Goal: Transaction & Acquisition: Book appointment/travel/reservation

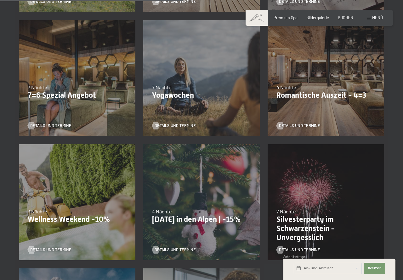
scroll to position [417, 0]
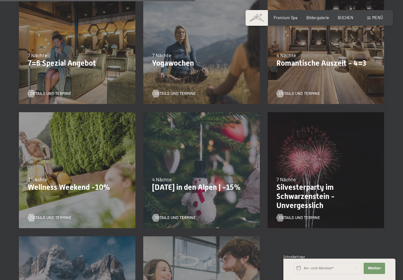
click at [306, 65] on p "Romantische Auszeit - 4=3" at bounding box center [325, 63] width 99 height 9
click at [329, 64] on p "Romantische Auszeit - 4=3" at bounding box center [325, 63] width 99 height 9
click at [315, 94] on span "Details und Termine" at bounding box center [305, 94] width 41 height 6
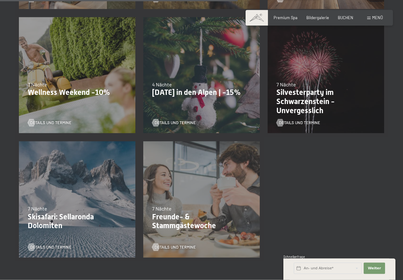
scroll to position [514, 0]
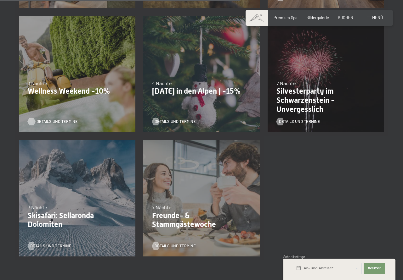
click at [42, 121] on span "Details und Termine" at bounding box center [57, 122] width 41 height 6
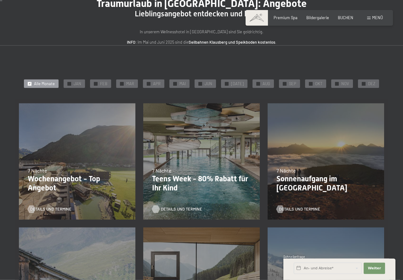
scroll to position [0, 0]
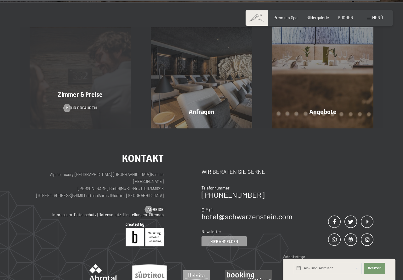
scroll to position [1862, 0]
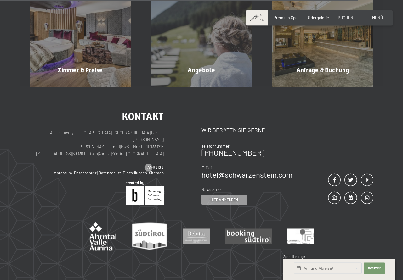
scroll to position [914, 0]
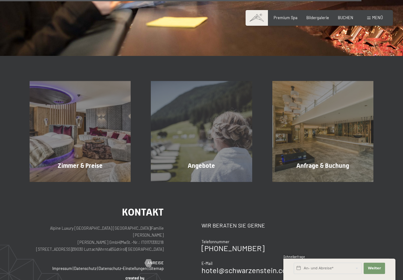
scroll to position [834, 0]
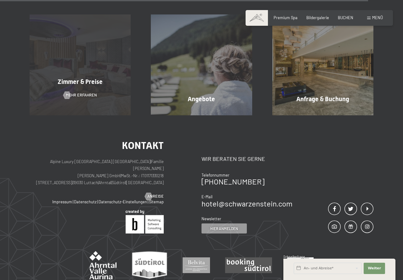
click at [76, 83] on span "Zimmer & Preise" at bounding box center [80, 82] width 45 height 8
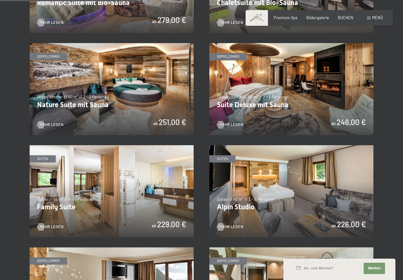
scroll to position [481, 0]
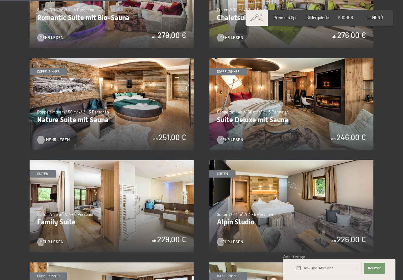
click at [53, 141] on span "Mehr Lesen" at bounding box center [58, 140] width 24 height 6
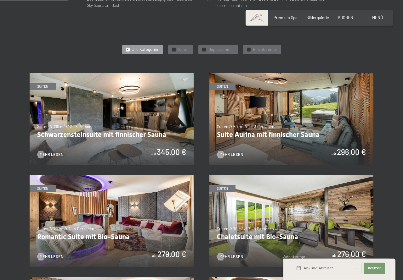
scroll to position [257, 0]
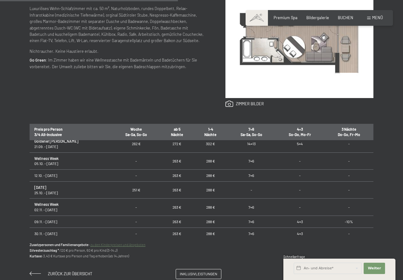
scroll to position [76, 0]
